Goal: Task Accomplishment & Management: Use online tool/utility

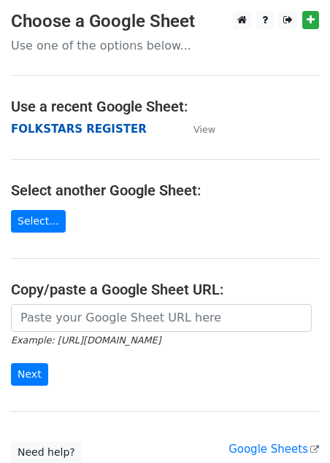
click at [103, 123] on strong "FOLKSTARS REGISTER" at bounding box center [79, 129] width 136 height 13
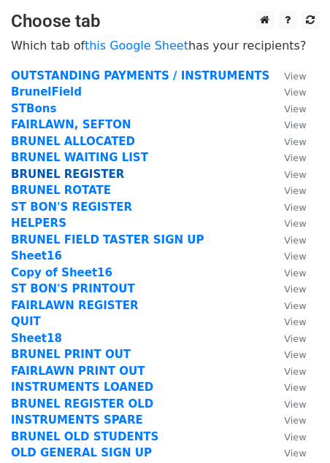
click at [90, 175] on strong "BRUNEL REGISTER" at bounding box center [67, 174] width 113 height 13
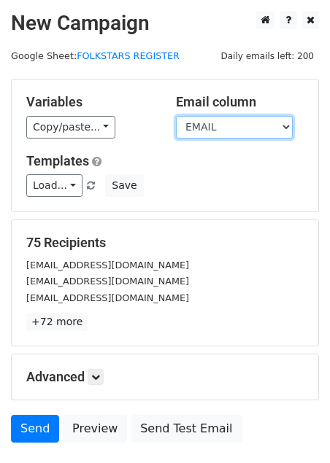
click at [271, 129] on select "CONTINUING PAYMENT HAS? GROUP INSTRUMENT INSTRUMENT DETAILS ADDITIONAL NEEDS TI…" at bounding box center [234, 127] width 117 height 23
click at [226, 123] on select "CONTINUING PAYMENT HAS? GROUP INSTRUMENT INSTRUMENT DETAILS ADDITIONAL NEEDS TI…" at bounding box center [234, 127] width 117 height 23
click at [241, 128] on select "CONTINUING PAYMENT HAS? GROUP INSTRUMENT INSTRUMENT DETAILS ADDITIONAL NEEDS TI…" at bounding box center [234, 127] width 117 height 23
select select "SEND"
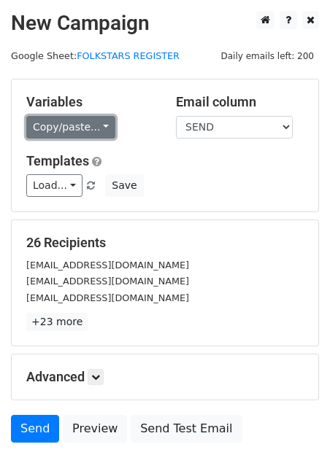
click at [96, 125] on link "Copy/paste..." at bounding box center [70, 127] width 89 height 23
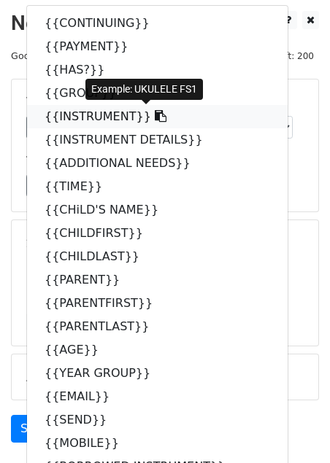
click at [63, 118] on link "{{INSTRUMENT}}" at bounding box center [157, 116] width 260 height 23
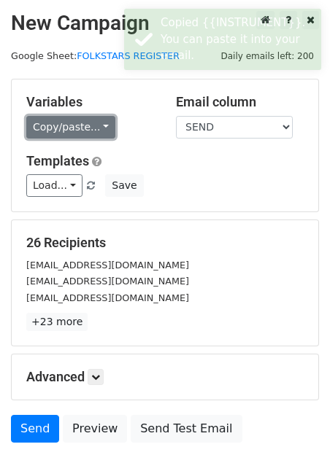
click at [102, 128] on link "Copy/paste..." at bounding box center [70, 127] width 89 height 23
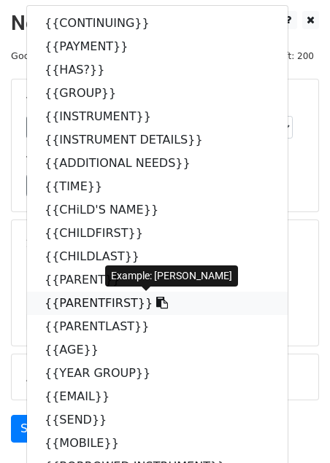
click at [106, 297] on link "{{PARENTFIRST}}" at bounding box center [157, 303] width 260 height 23
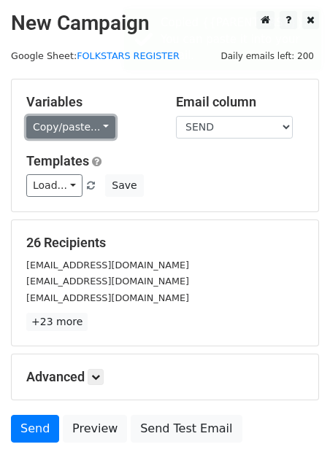
click at [98, 123] on link "Copy/paste..." at bounding box center [70, 127] width 89 height 23
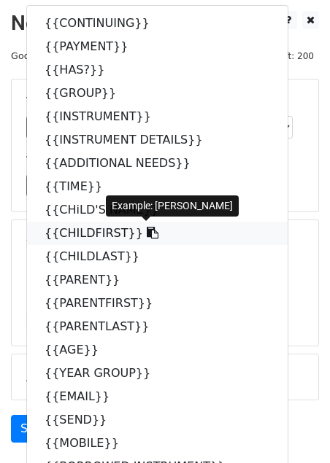
click at [68, 230] on link "{{CHILDFIRST}}" at bounding box center [157, 233] width 260 height 23
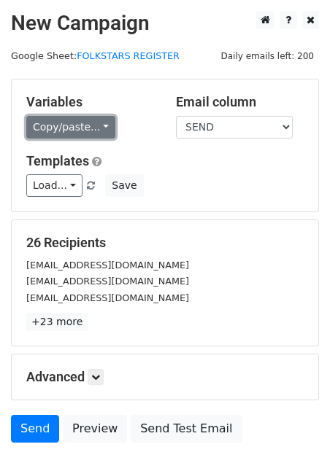
click at [93, 124] on link "Copy/paste..." at bounding box center [70, 127] width 89 height 23
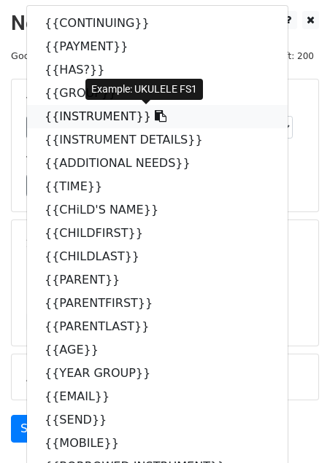
click at [64, 123] on link "{{INSTRUMENT}}" at bounding box center [157, 116] width 260 height 23
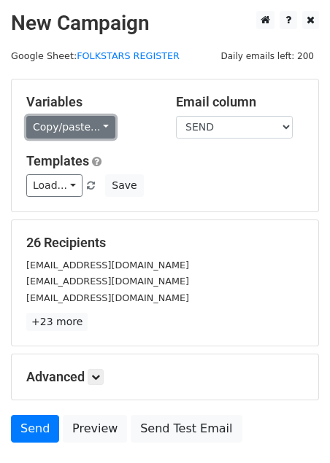
click at [98, 117] on link "Copy/paste..." at bounding box center [70, 127] width 89 height 23
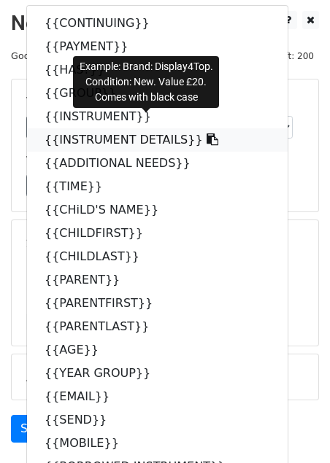
click at [113, 141] on link "{{INSTRUMENT DETAILS}}" at bounding box center [157, 139] width 260 height 23
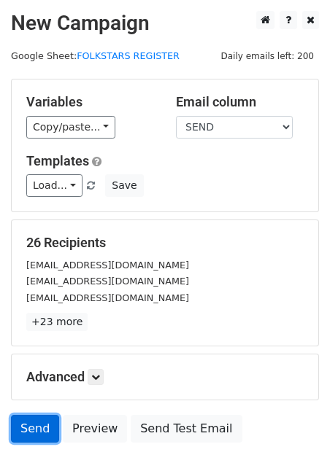
click at [40, 427] on link "Send" at bounding box center [35, 429] width 48 height 28
